Goal: Task Accomplishment & Management: Manage account settings

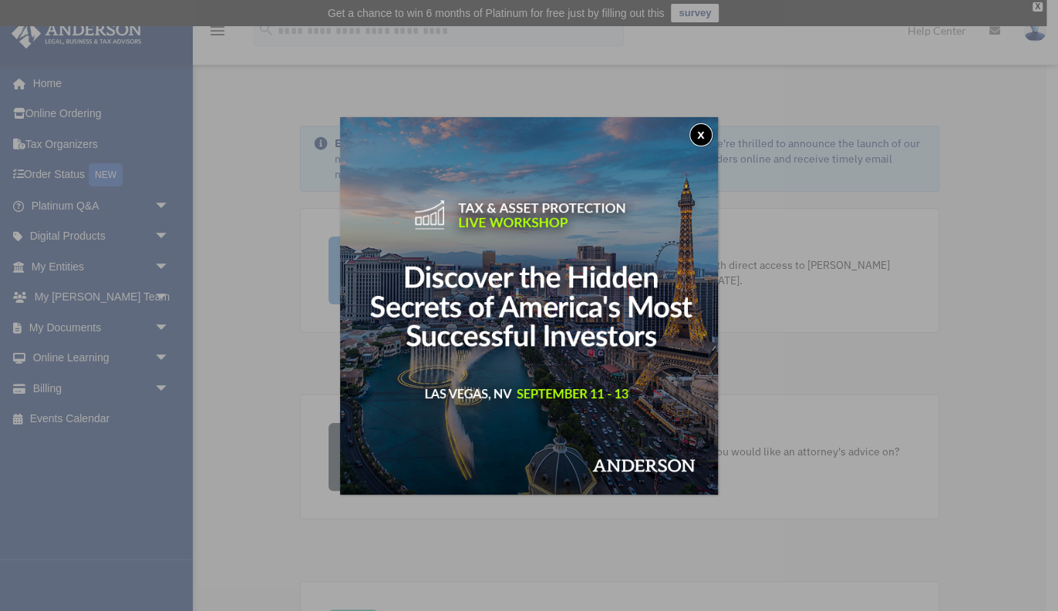
click at [699, 136] on button "x" at bounding box center [700, 134] width 23 height 23
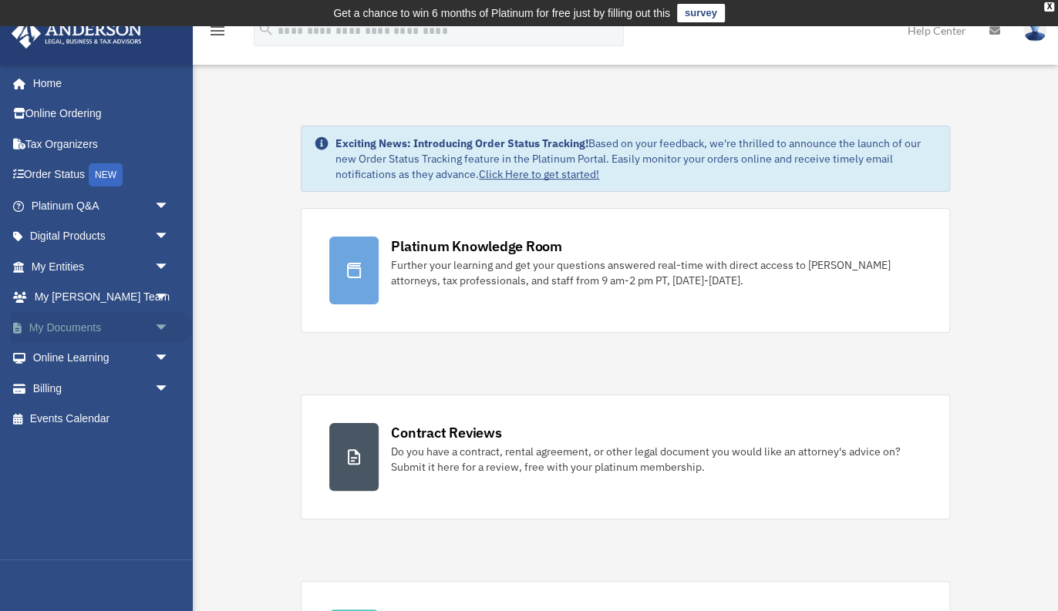
click at [75, 331] on link "My Documents arrow_drop_down" at bounding box center [102, 327] width 182 height 31
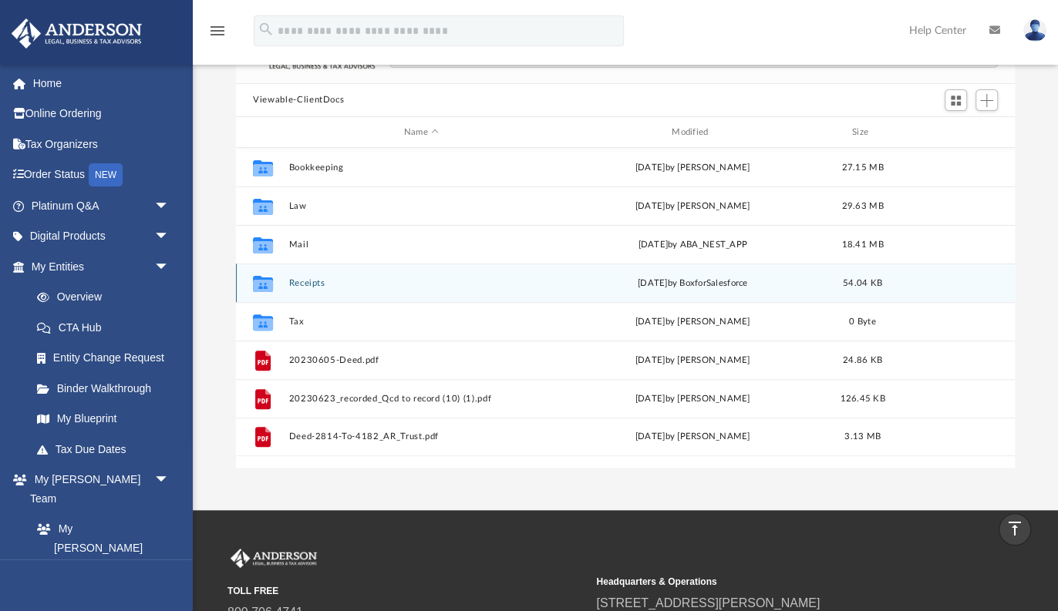
scroll to position [99, 0]
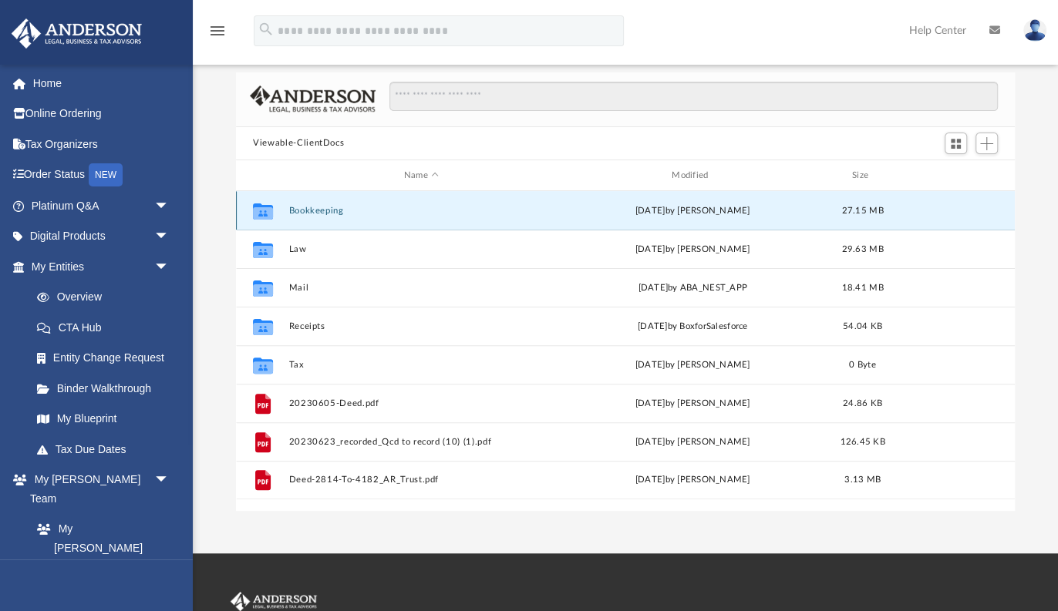
click at [335, 209] on button "Bookkeeping" at bounding box center [421, 211] width 264 height 10
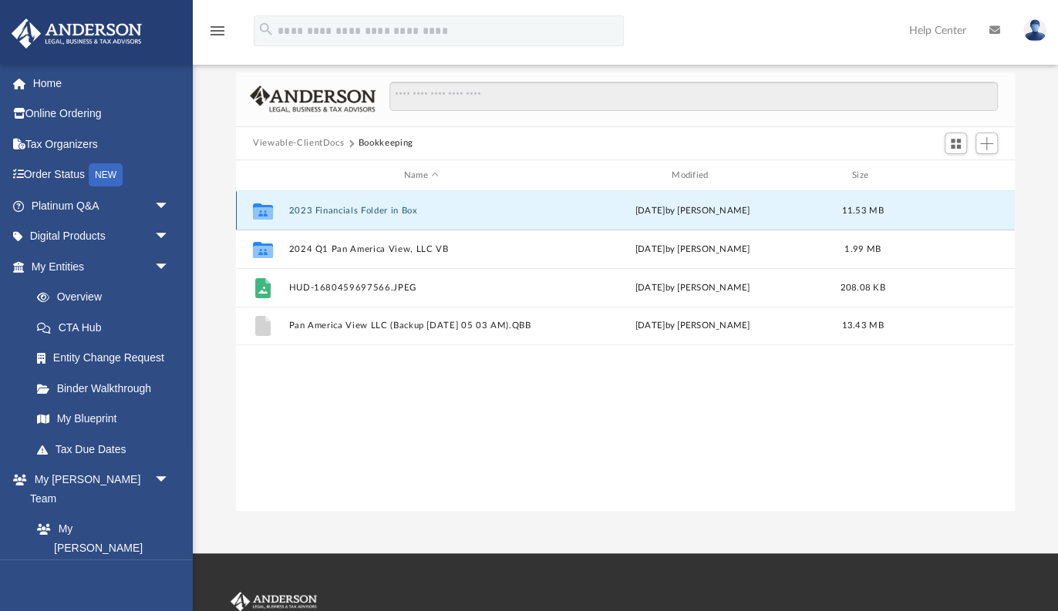
click at [366, 213] on button "2023 Financials Folder in Box" at bounding box center [421, 211] width 264 height 10
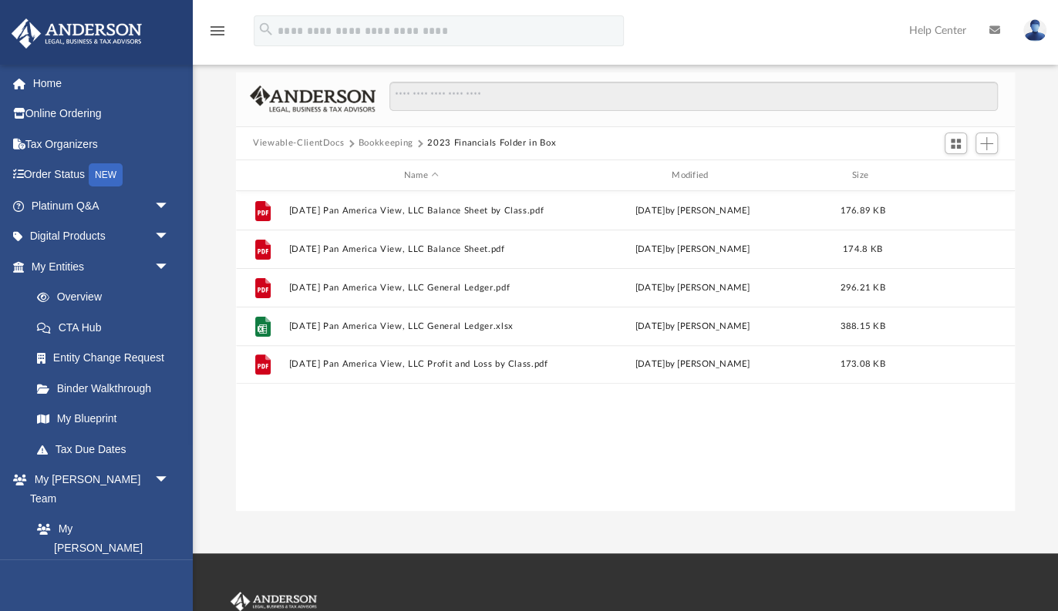
click at [380, 143] on button "Bookkeeping" at bounding box center [386, 143] width 55 height 14
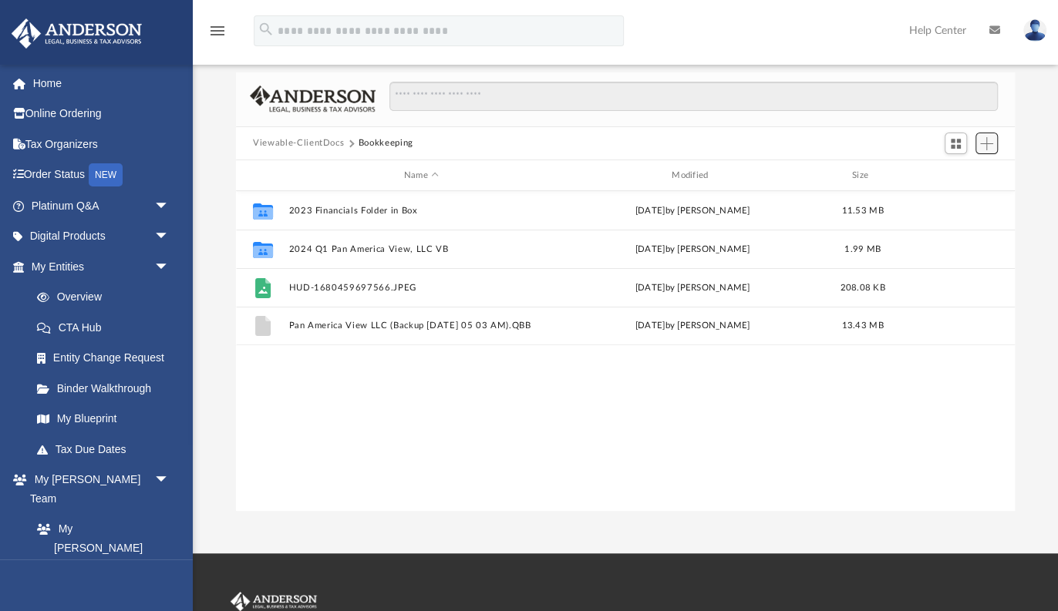
click at [989, 139] on span "Add" at bounding box center [986, 143] width 13 height 13
click at [975, 199] on li "New Folder" at bounding box center [964, 198] width 49 height 16
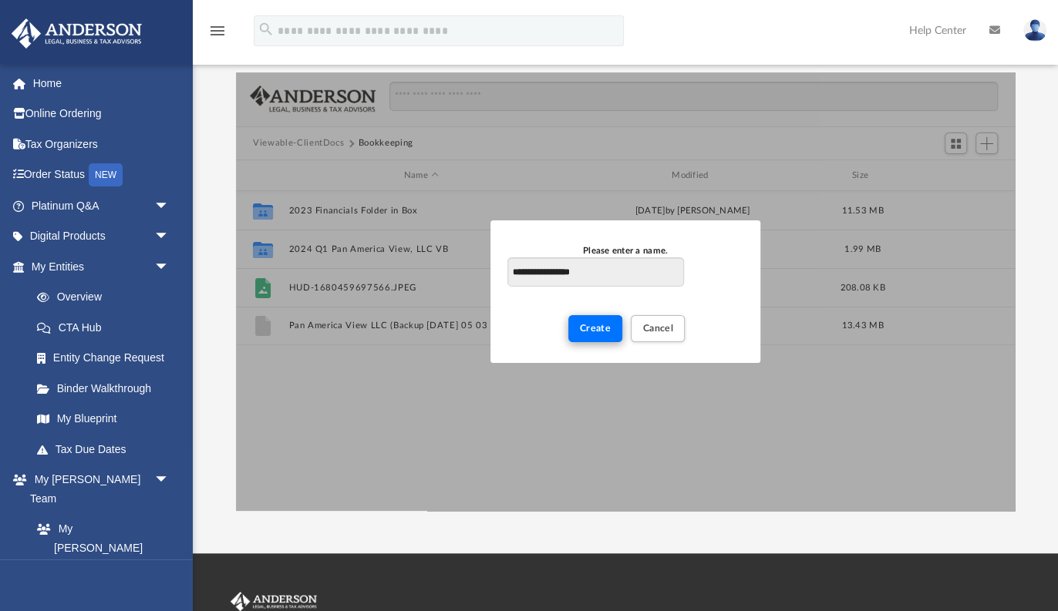
type input "**********"
click at [597, 333] on button "Create" at bounding box center [595, 328] width 55 height 27
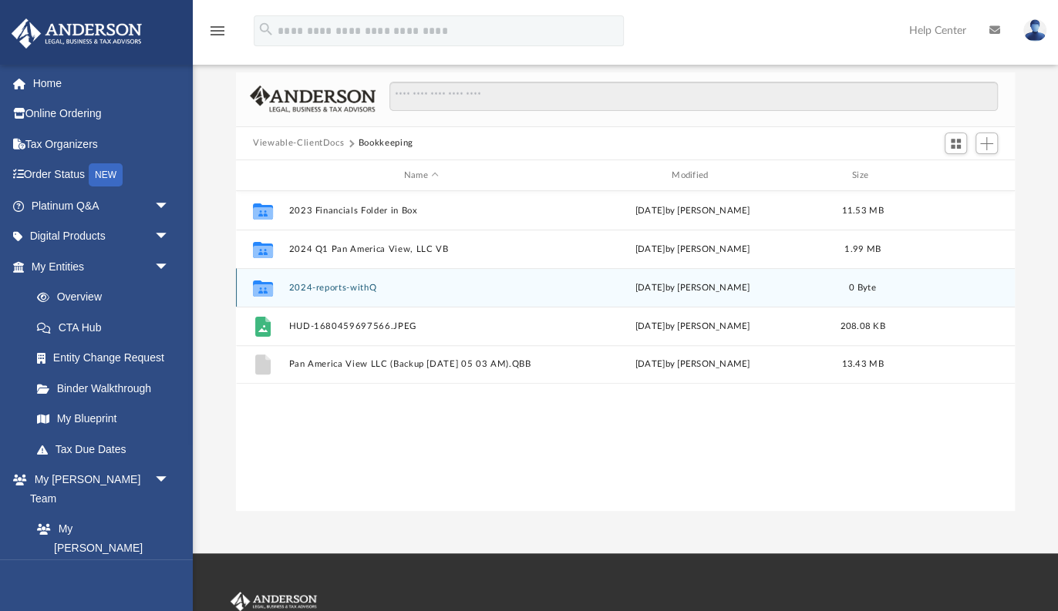
click at [361, 288] on button "2024-reports-withQ" at bounding box center [421, 288] width 264 height 10
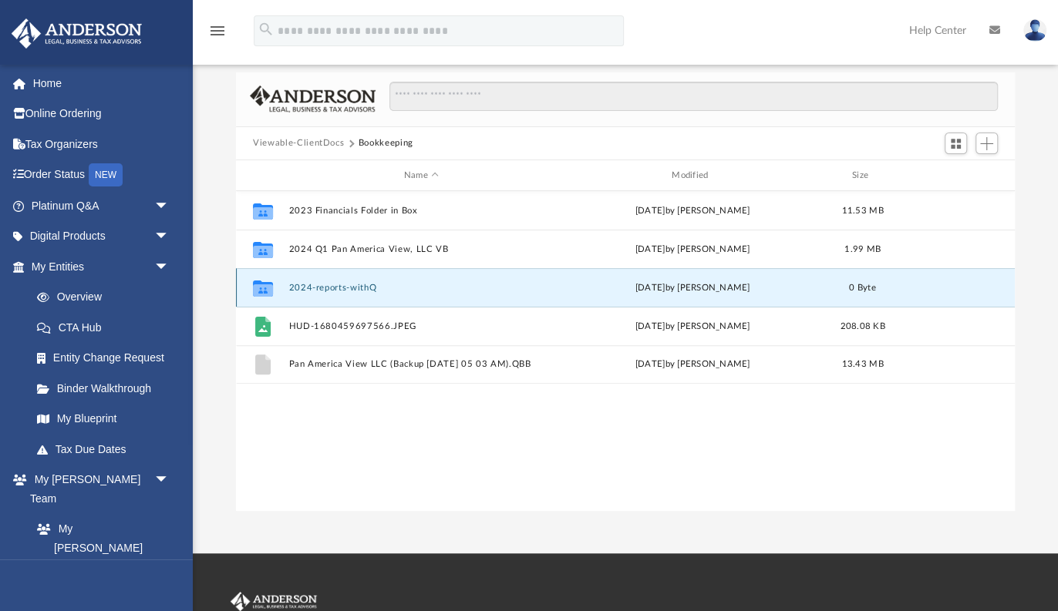
click at [361, 288] on button "2024-reports-withQ" at bounding box center [421, 288] width 264 height 10
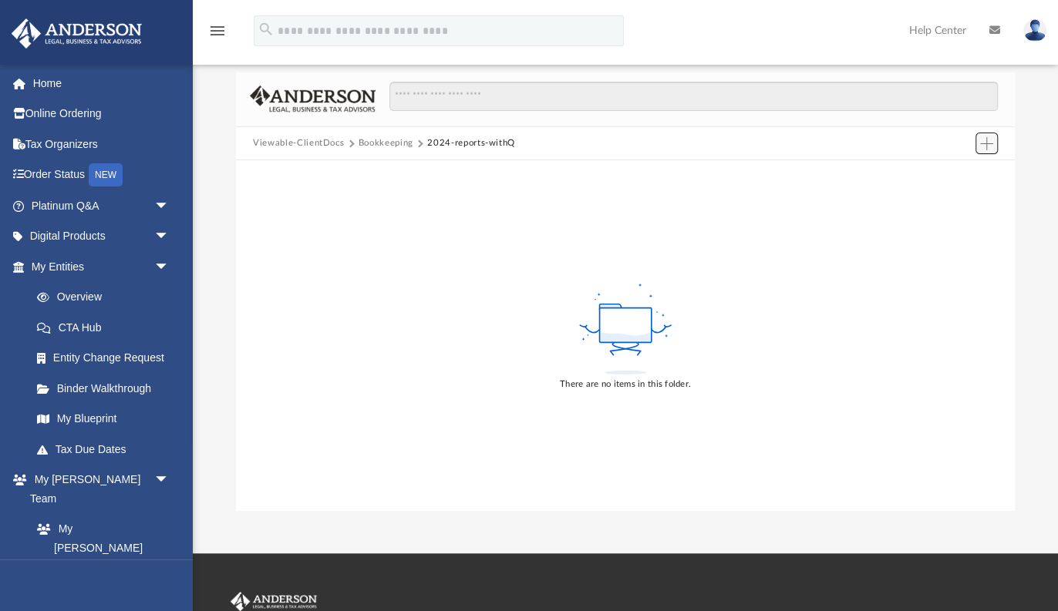
click at [985, 140] on span "Add" at bounding box center [986, 143] width 13 height 13
click at [959, 175] on li "Upload" at bounding box center [964, 174] width 49 height 16
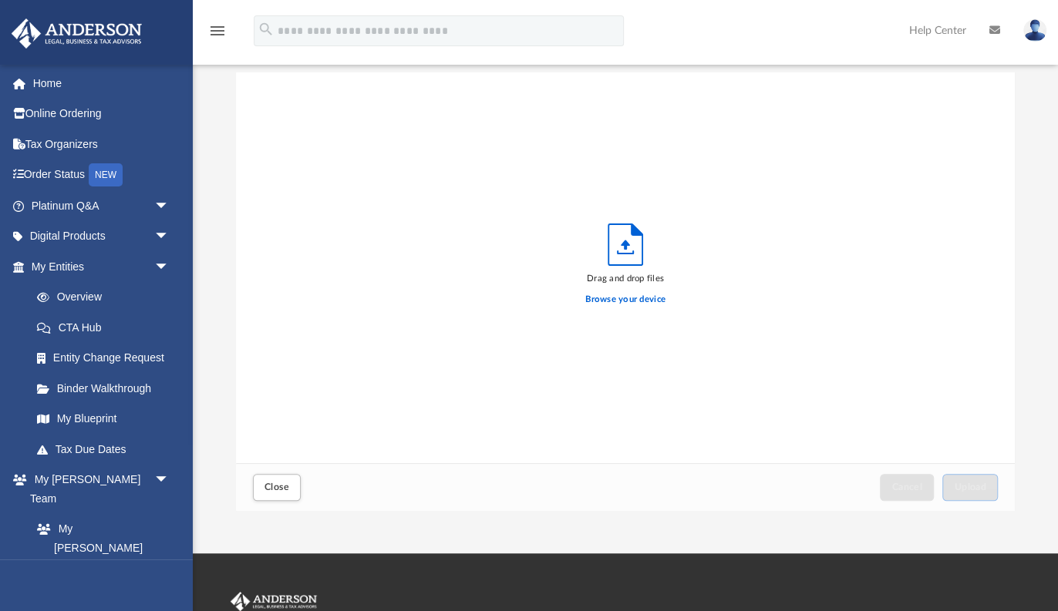
scroll to position [391, 778]
click at [633, 296] on label "Browse your device" at bounding box center [625, 300] width 80 height 14
click at [0, 0] on input "Browse your device" at bounding box center [0, 0] width 0 height 0
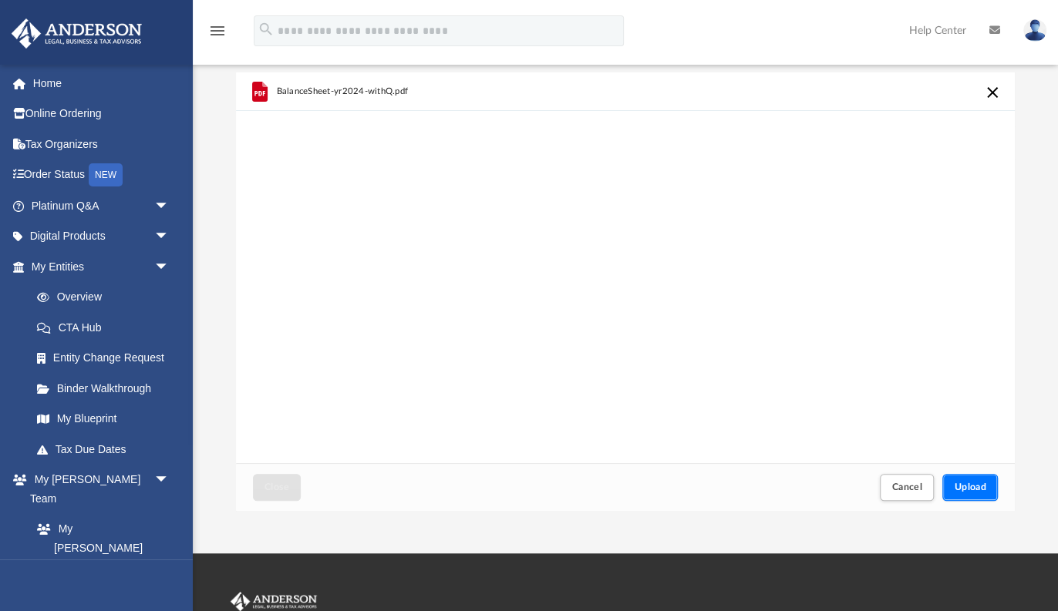
click at [985, 484] on span "Upload" at bounding box center [970, 487] width 32 height 9
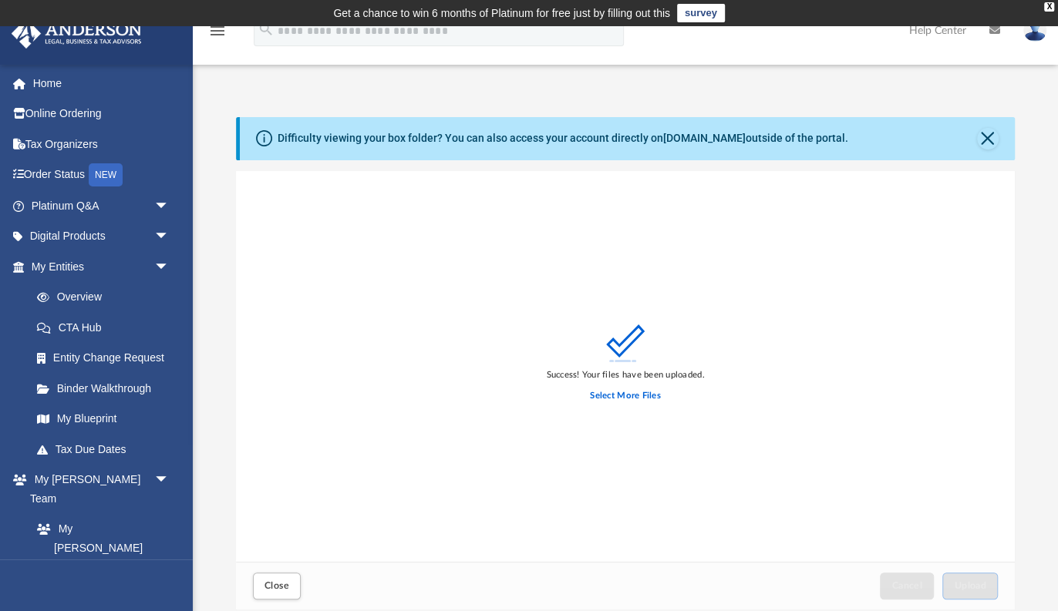
scroll to position [315, 0]
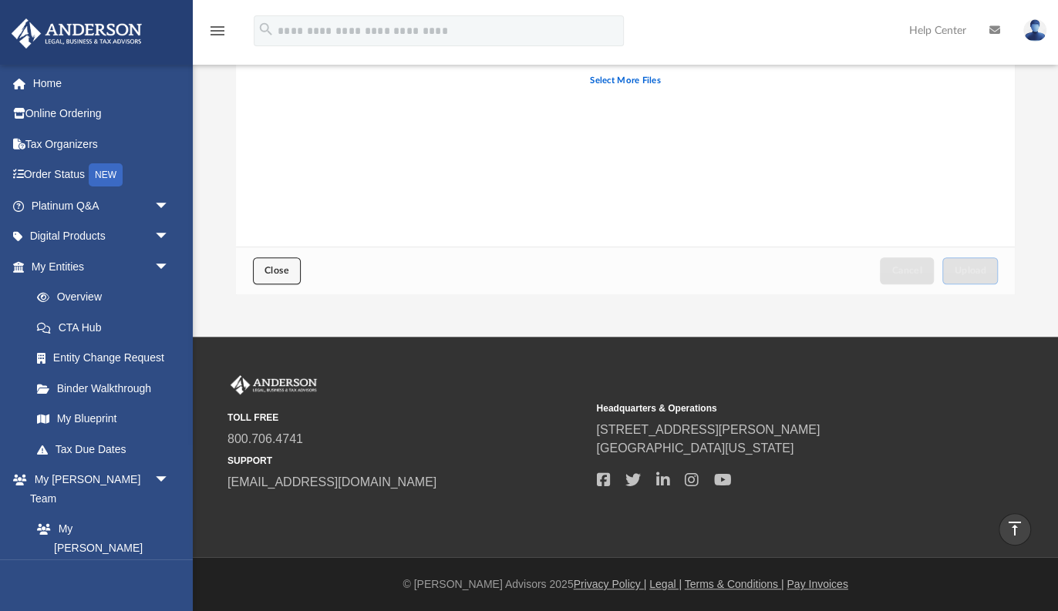
click at [290, 262] on button "Close" at bounding box center [277, 271] width 48 height 27
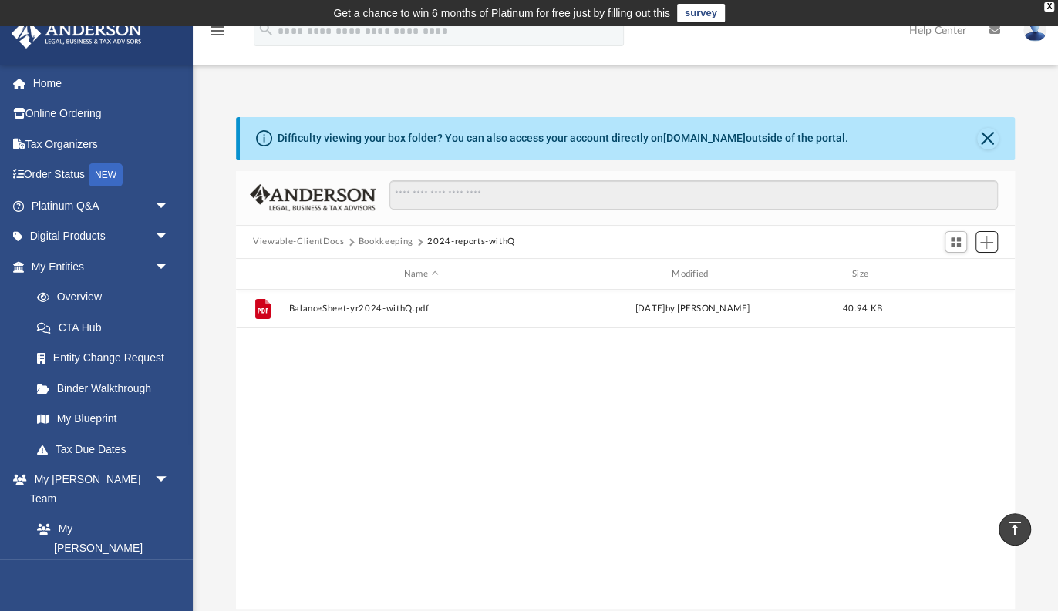
scroll to position [350, 778]
click at [984, 248] on span "Add" at bounding box center [986, 242] width 13 height 13
click at [963, 274] on li "Upload" at bounding box center [964, 272] width 49 height 16
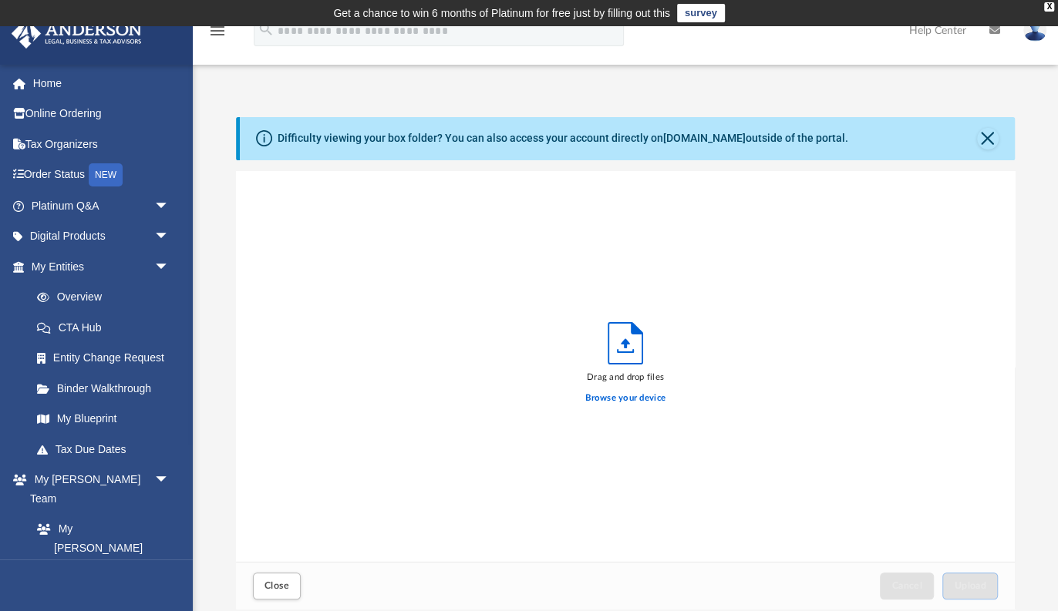
scroll to position [391, 778]
click at [643, 402] on label "Browse your device" at bounding box center [625, 399] width 80 height 14
click at [0, 0] on input "Browse your device" at bounding box center [0, 0] width 0 height 0
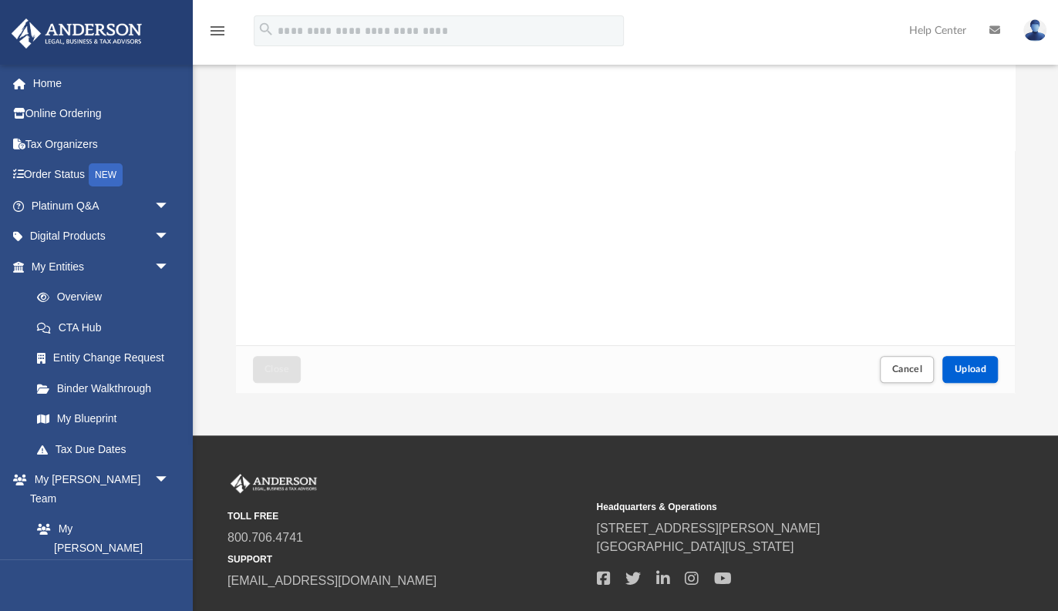
click at [976, 350] on div "Close Cancel Upload" at bounding box center [625, 368] width 779 height 47
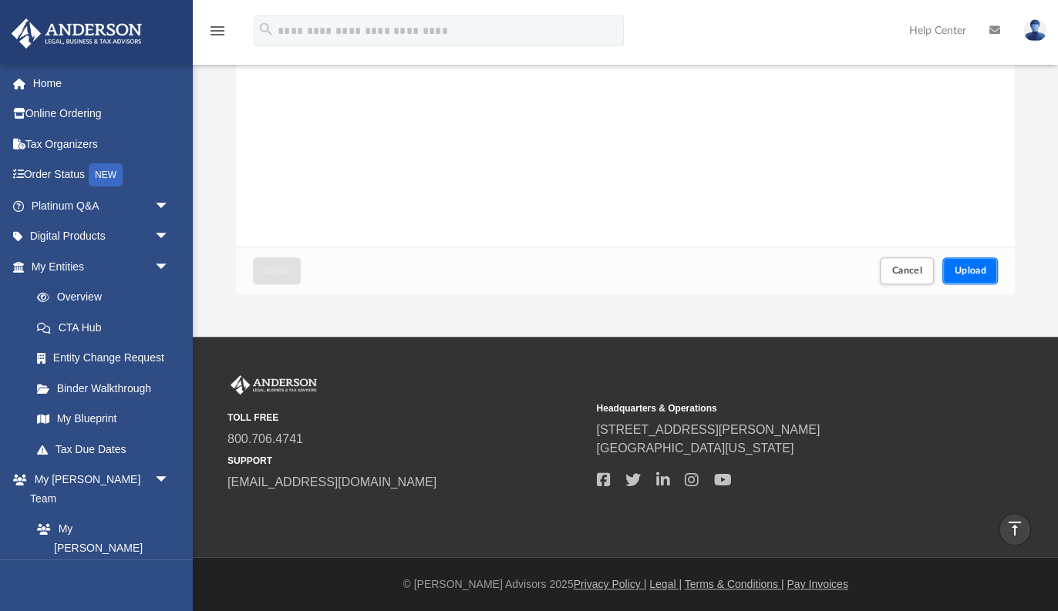
click at [967, 278] on button "Upload" at bounding box center [970, 271] width 56 height 27
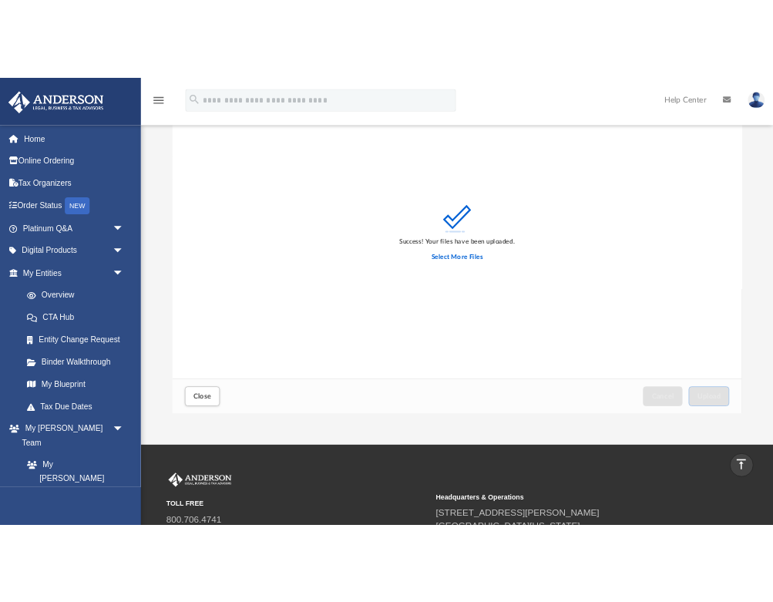
scroll to position [0, 0]
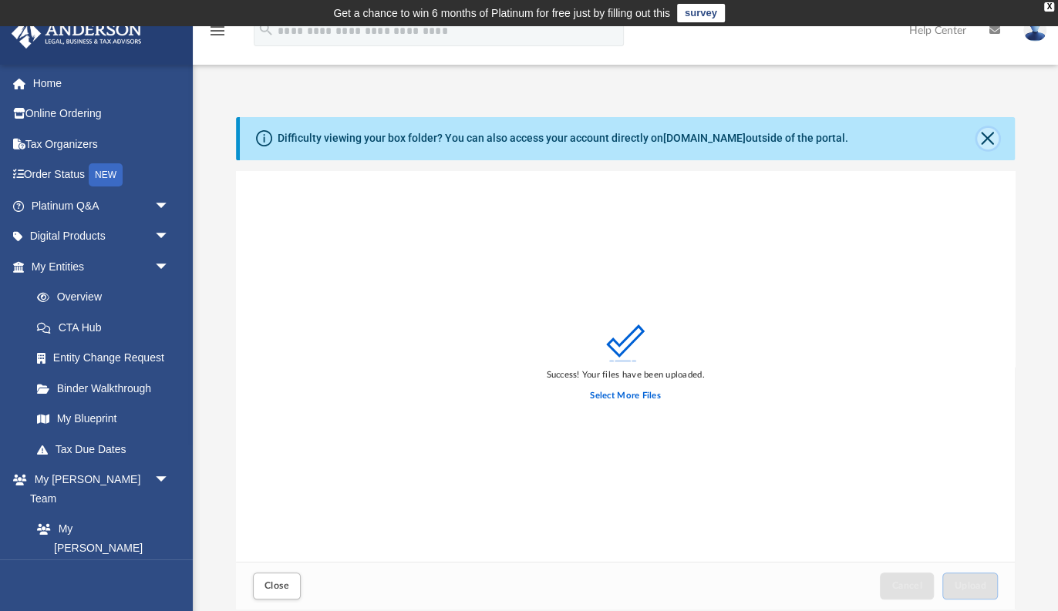
click at [992, 137] on button "Close" at bounding box center [988, 139] width 22 height 22
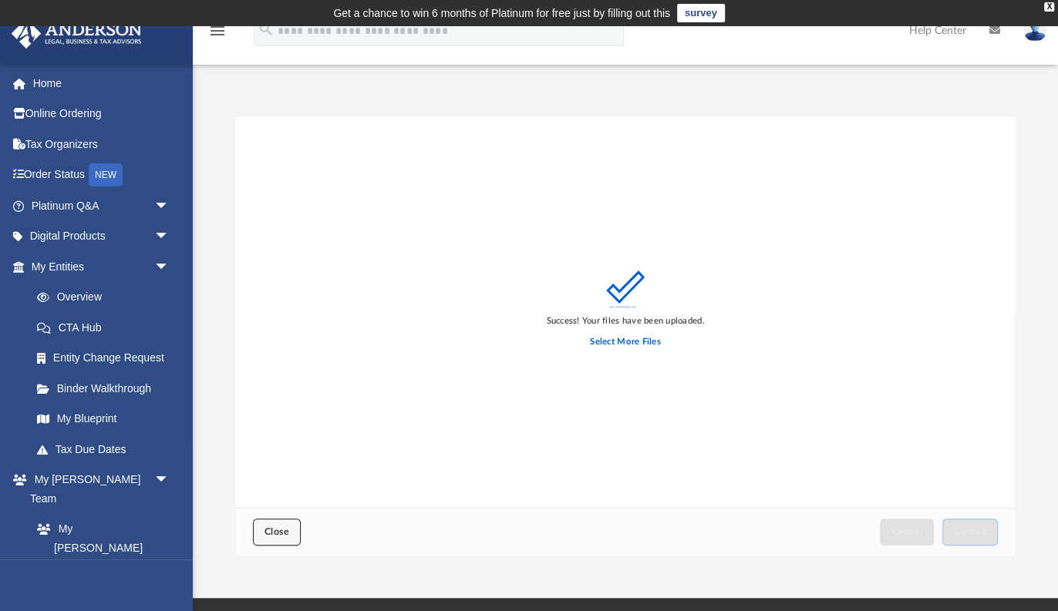
click at [266, 531] on span "Close" at bounding box center [276, 531] width 25 height 9
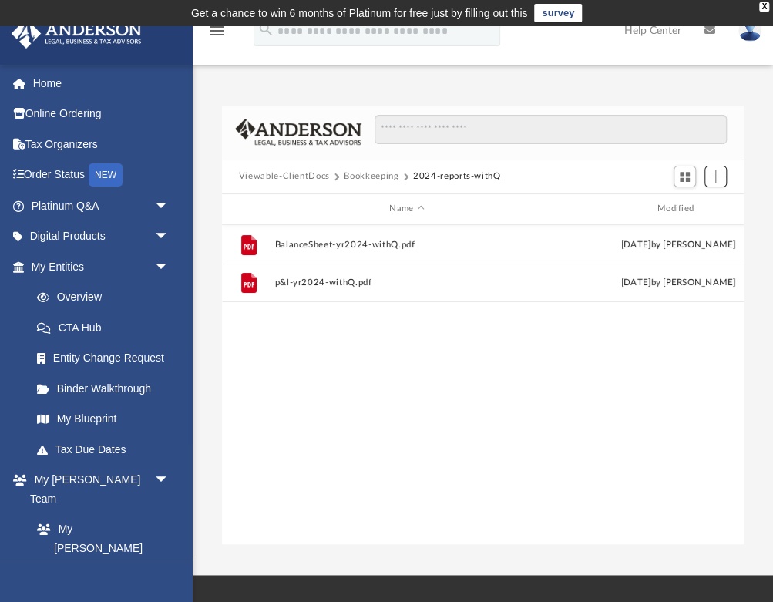
scroll to position [1, 0]
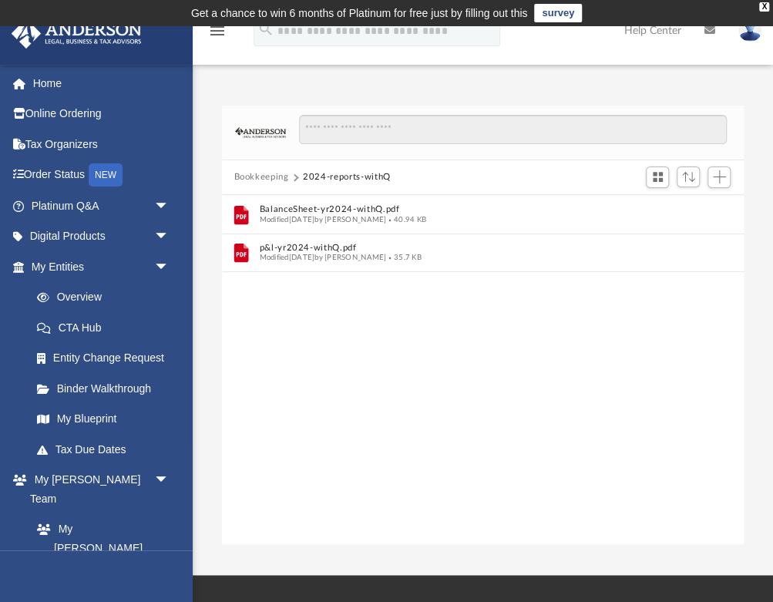
drag, startPoint x: 305, startPoint y: 175, endPoint x: 415, endPoint y: 184, distance: 109.9
click at [415, 184] on div "Bookkeeping 2024-reports-withQ" at bounding box center [483, 177] width 523 height 34
